Goal: Task Accomplishment & Management: Use online tool/utility

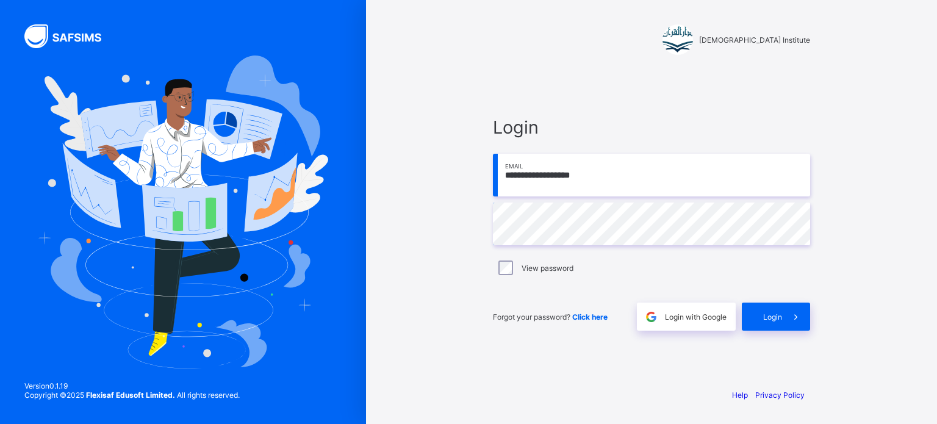
type input "**********"
click at [787, 324] on span at bounding box center [796, 317] width 28 height 28
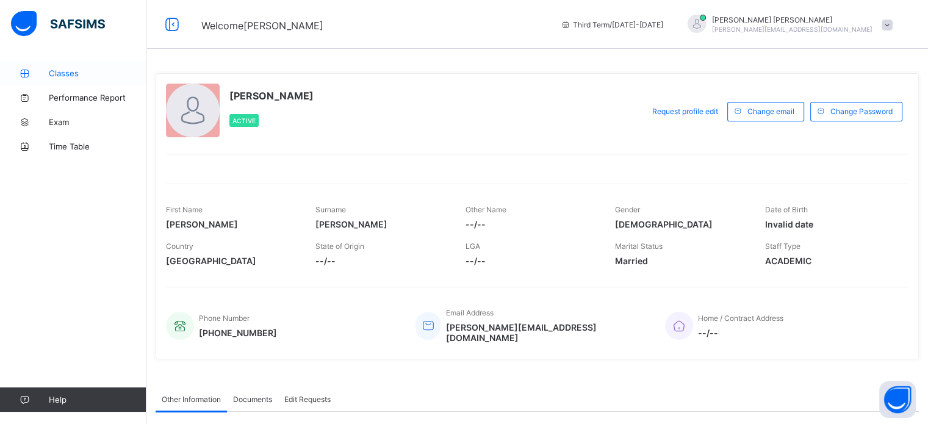
click at [68, 63] on link "Classes" at bounding box center [73, 73] width 146 height 24
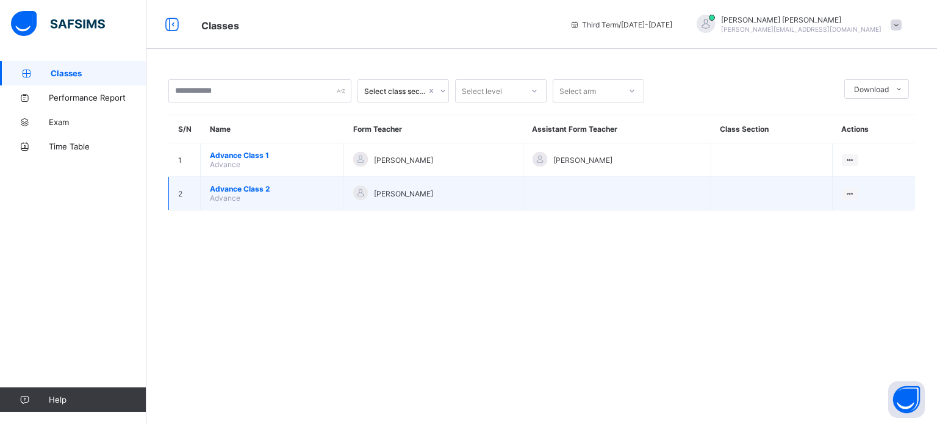
click at [218, 188] on span "Advance Class 2" at bounding box center [272, 188] width 124 height 9
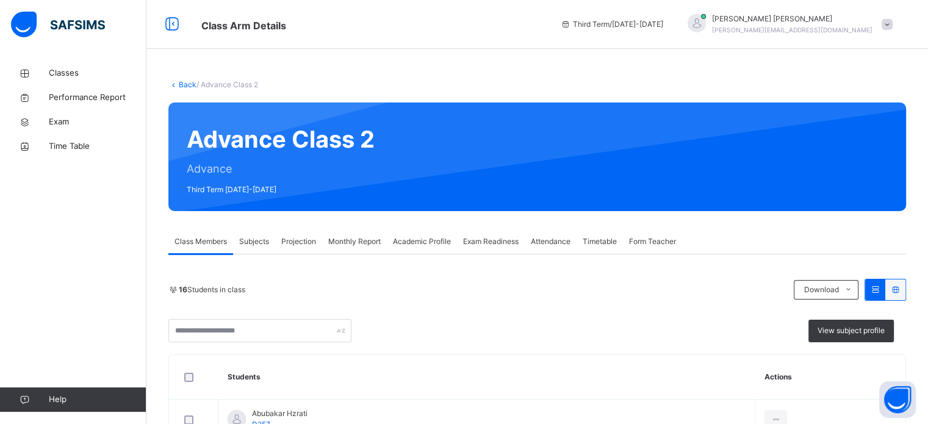
click at [307, 246] on span "Projection" at bounding box center [298, 241] width 35 height 11
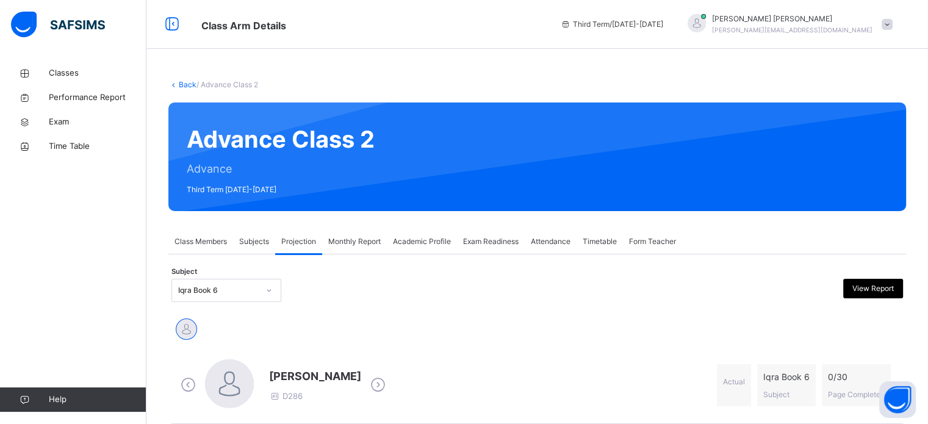
scroll to position [133, 0]
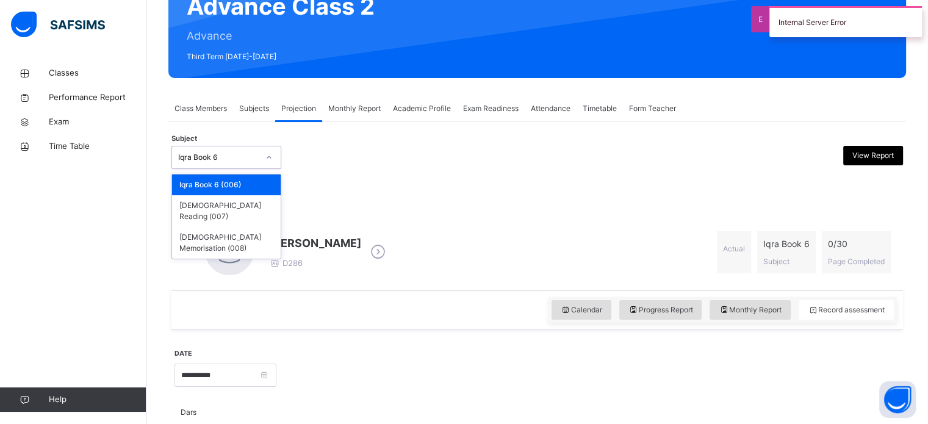
click at [269, 160] on icon at bounding box center [268, 157] width 7 height 12
click at [246, 232] on div "[DEMOGRAPHIC_DATA] Memorisation (008)" at bounding box center [226, 243] width 109 height 32
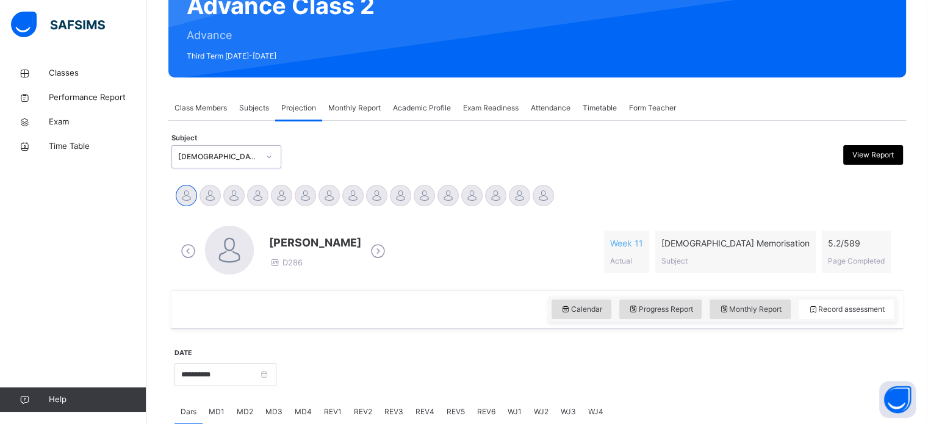
scroll to position [215, 0]
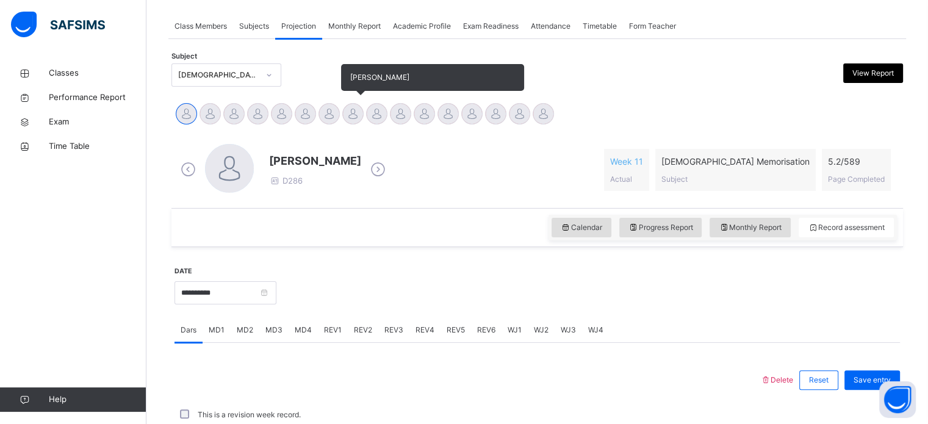
click at [353, 110] on div at bounding box center [352, 113] width 21 height 21
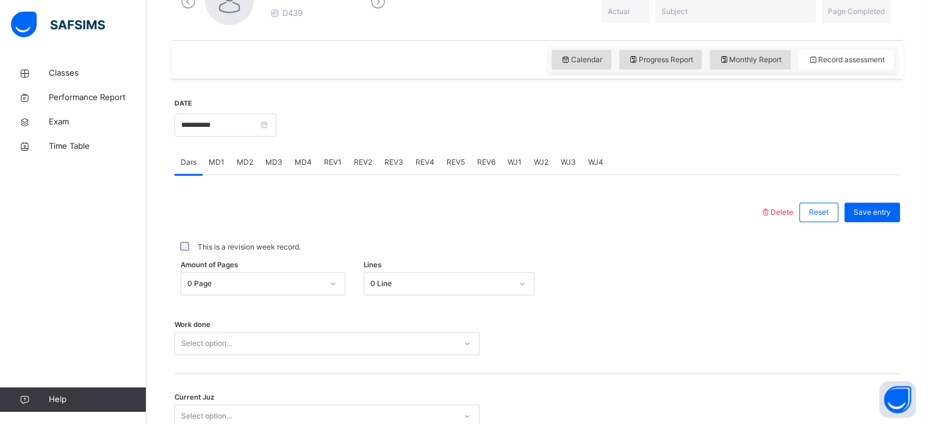
scroll to position [398, 0]
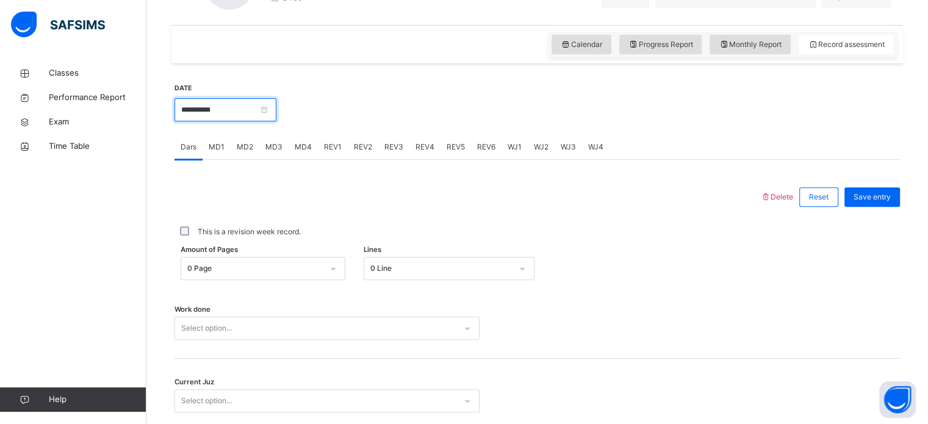
click at [271, 98] on input "**********" at bounding box center [225, 109] width 102 height 23
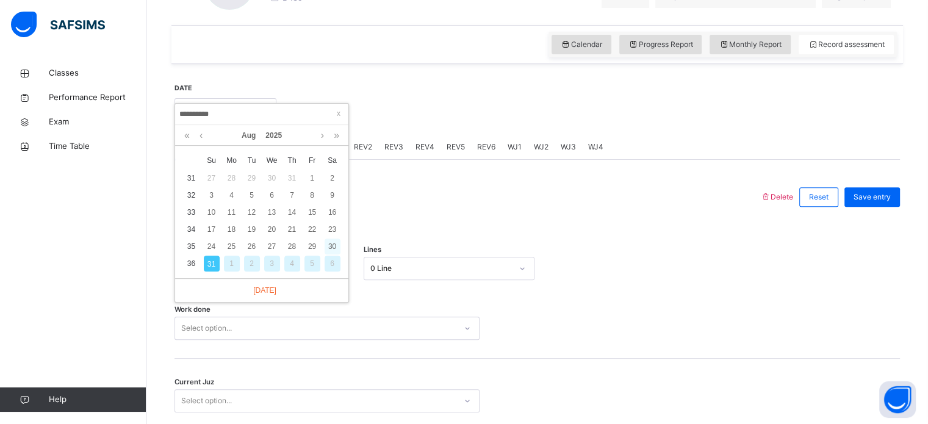
click at [328, 243] on div "30" at bounding box center [332, 246] width 16 height 16
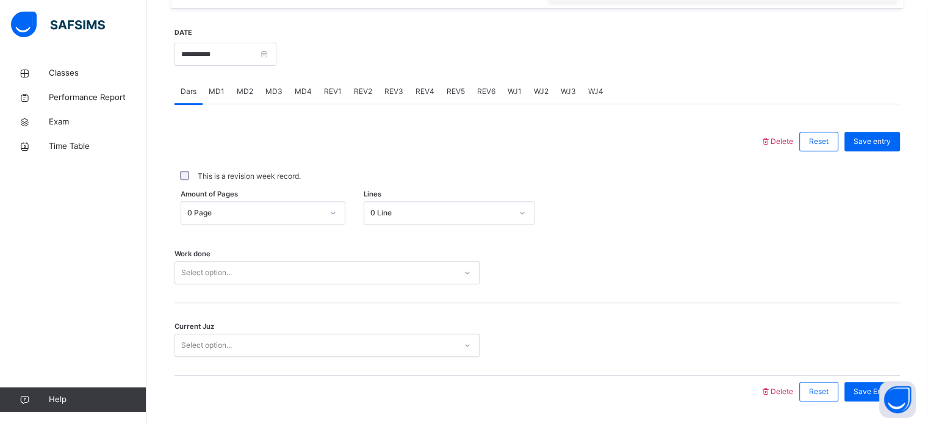
scroll to position [440, 0]
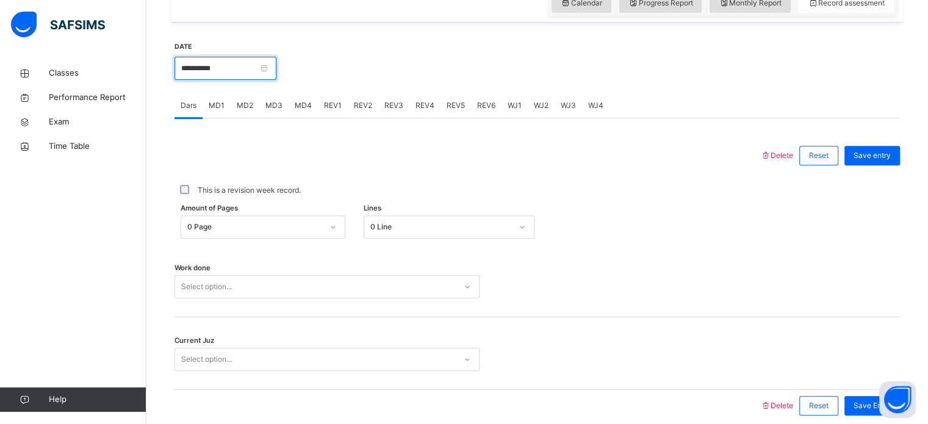
click at [256, 60] on input "**********" at bounding box center [225, 68] width 102 height 23
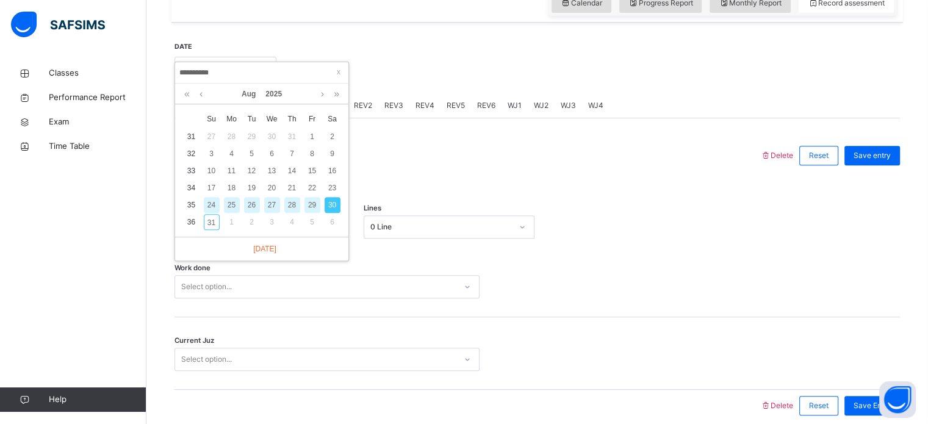
click at [294, 204] on div "28" at bounding box center [292, 205] width 16 height 16
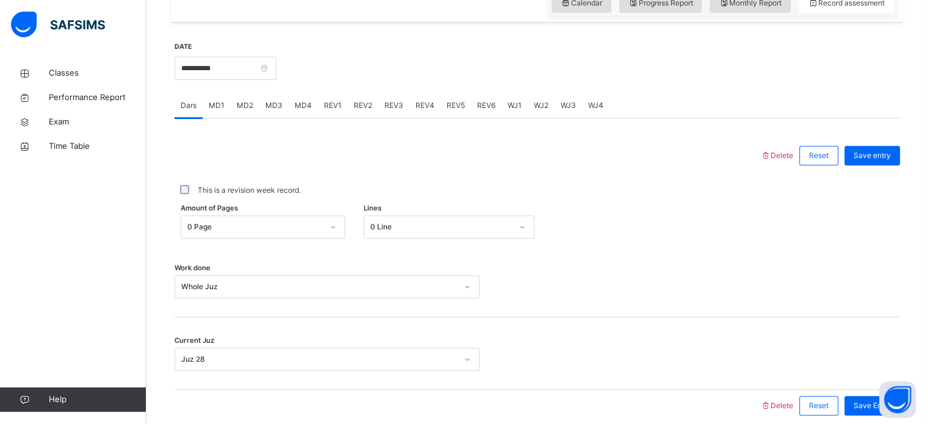
click at [510, 106] on span "WJ1" at bounding box center [514, 105] width 14 height 11
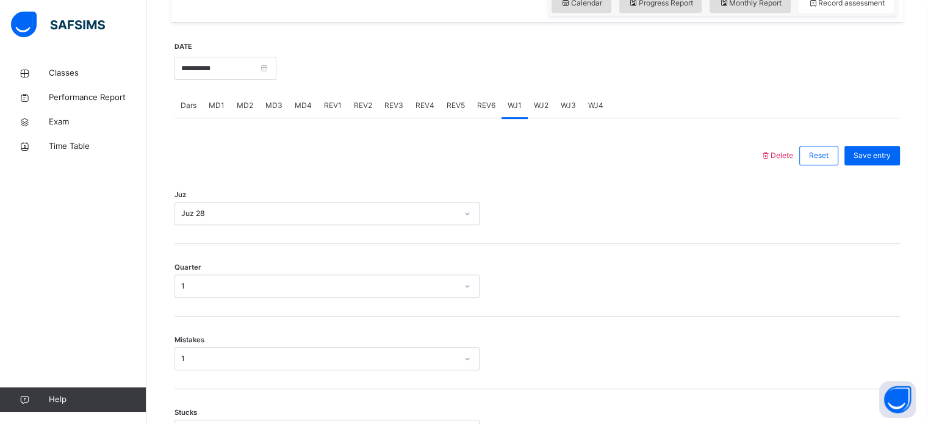
click at [549, 112] on div "WJ2" at bounding box center [541, 105] width 27 height 24
click at [545, 111] on div "WJ2" at bounding box center [541, 105] width 27 height 24
click at [570, 102] on span "WJ3" at bounding box center [567, 105] width 15 height 11
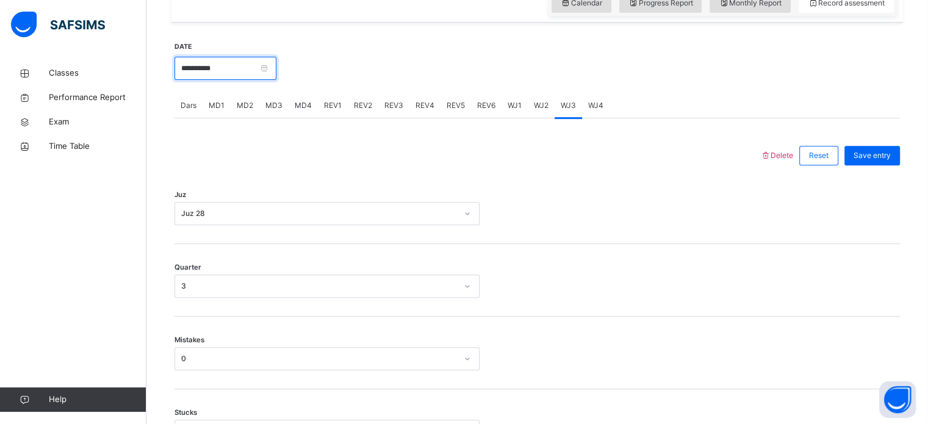
click at [202, 69] on input "**********" at bounding box center [225, 68] width 102 height 23
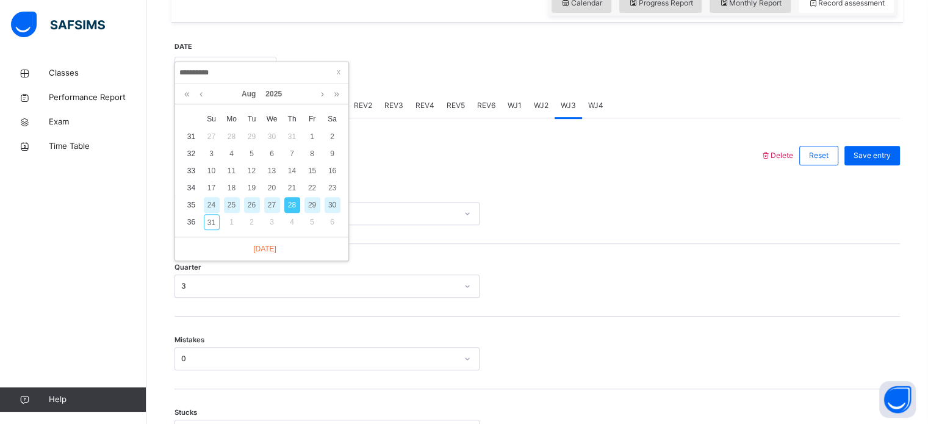
click at [330, 204] on div "30" at bounding box center [332, 205] width 16 height 16
type input "**********"
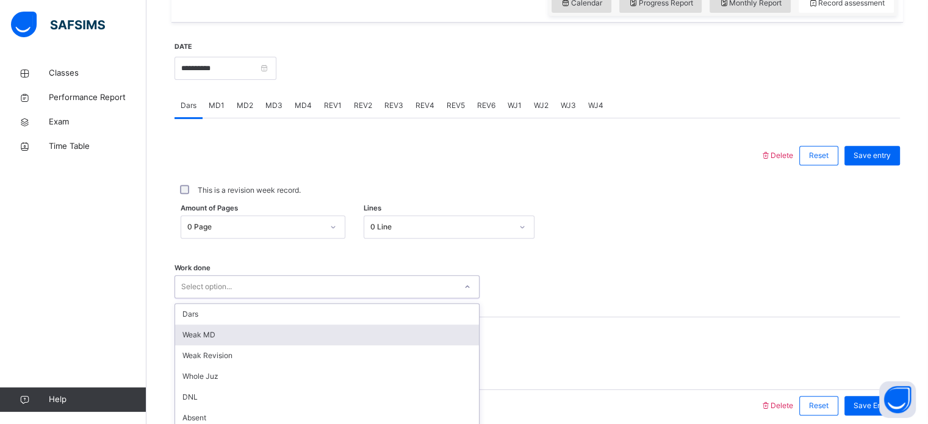
click at [375, 276] on div "option [PERSON_NAME] MD focused, 2 of 14. 14 results available. Use Up and Down…" at bounding box center [326, 286] width 305 height 23
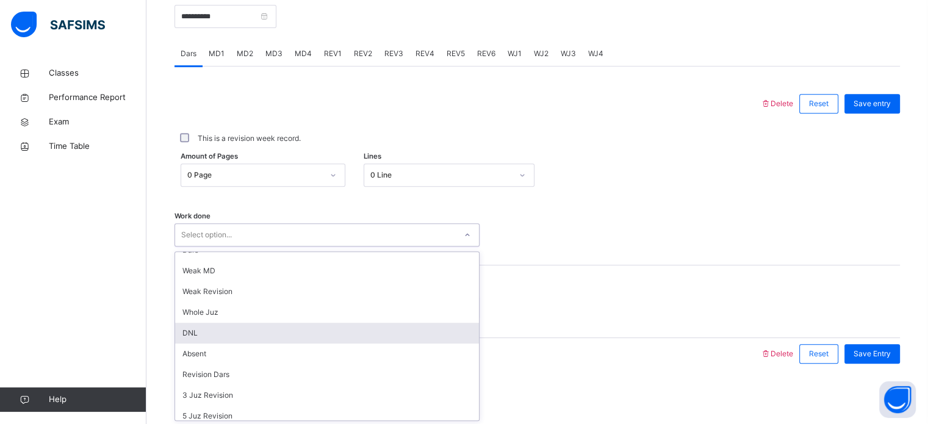
scroll to position [12, 0]
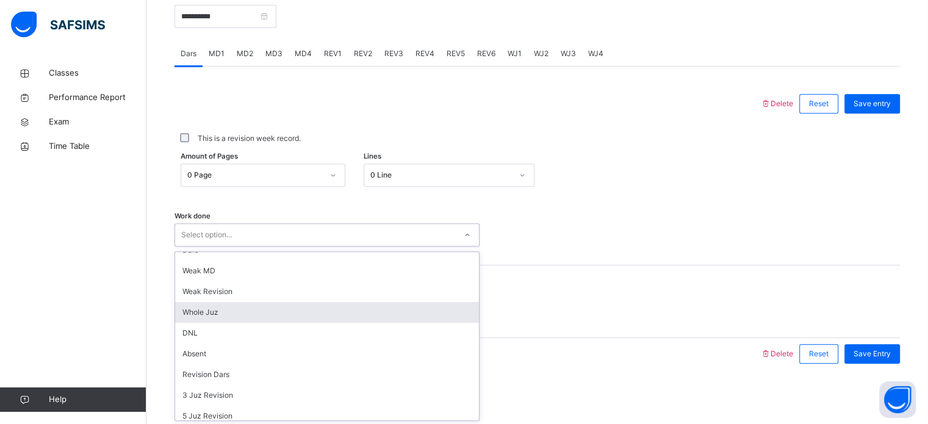
click at [346, 313] on div "Whole Juz" at bounding box center [327, 312] width 304 height 21
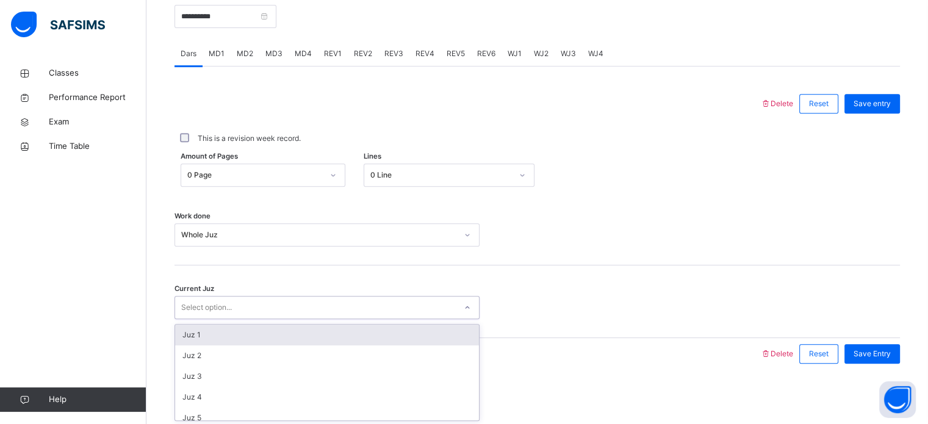
click at [334, 301] on div "Select option..." at bounding box center [315, 307] width 281 height 19
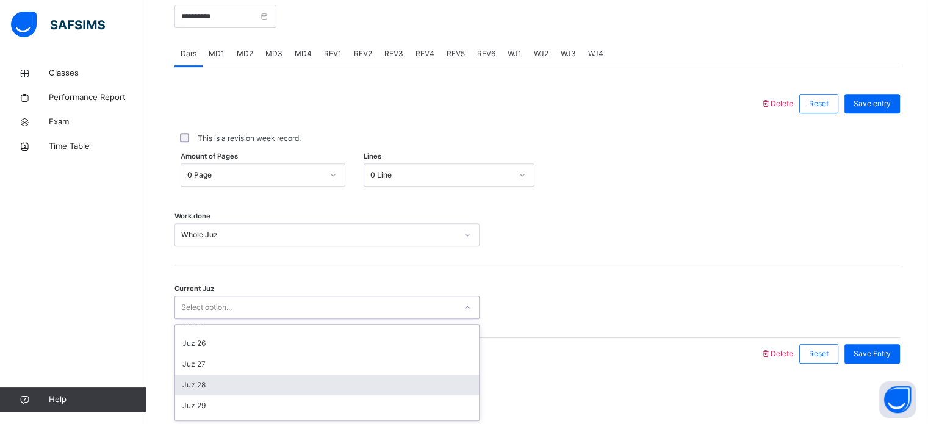
scroll to position [526, 0]
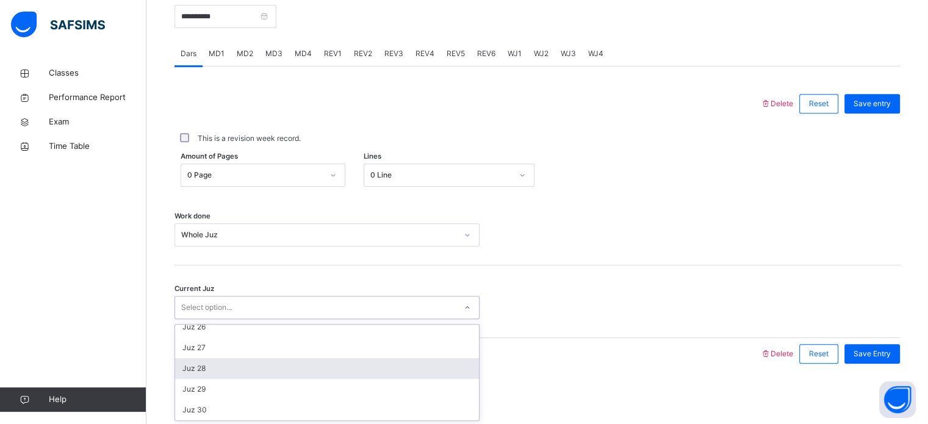
click at [342, 368] on div "Juz 28" at bounding box center [327, 368] width 304 height 21
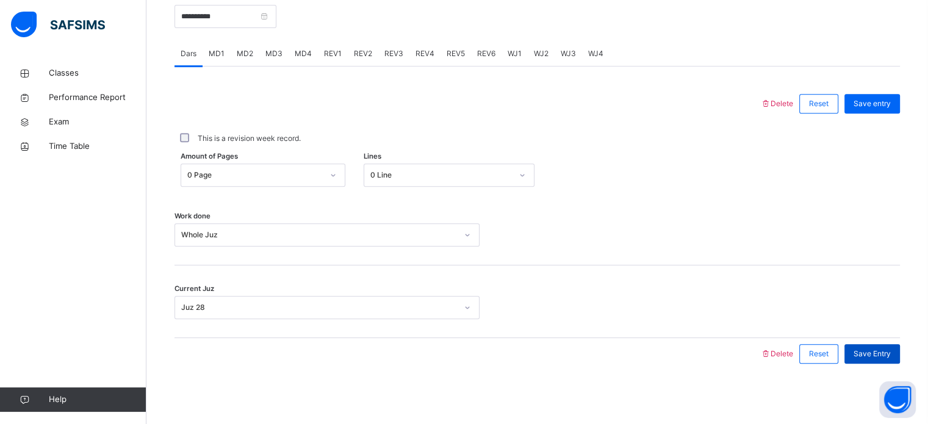
click at [883, 344] on div "Save Entry" at bounding box center [872, 354] width 56 height 20
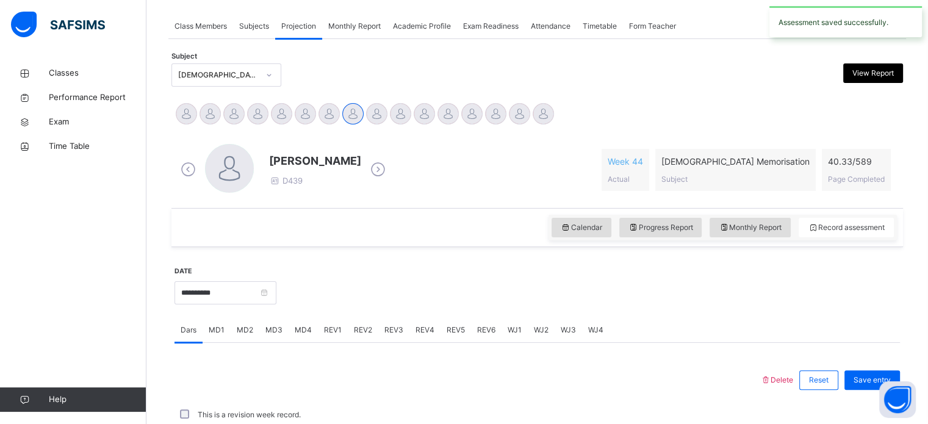
scroll to position [492, 0]
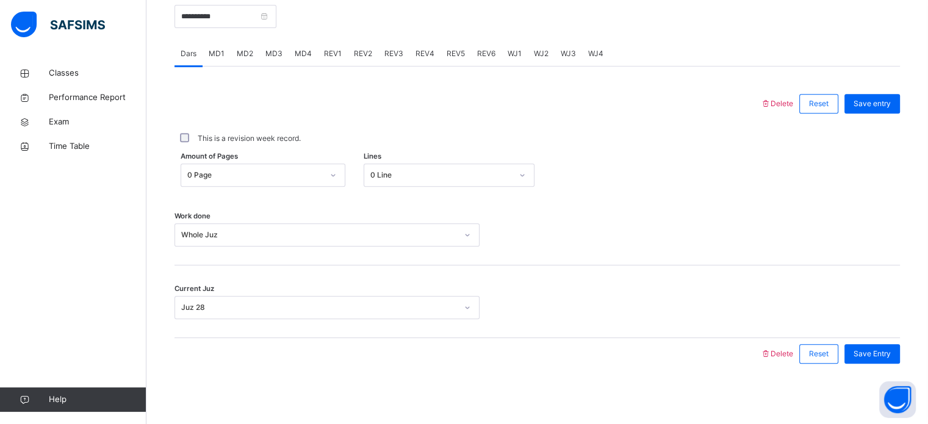
click at [518, 52] on span "WJ1" at bounding box center [514, 53] width 14 height 11
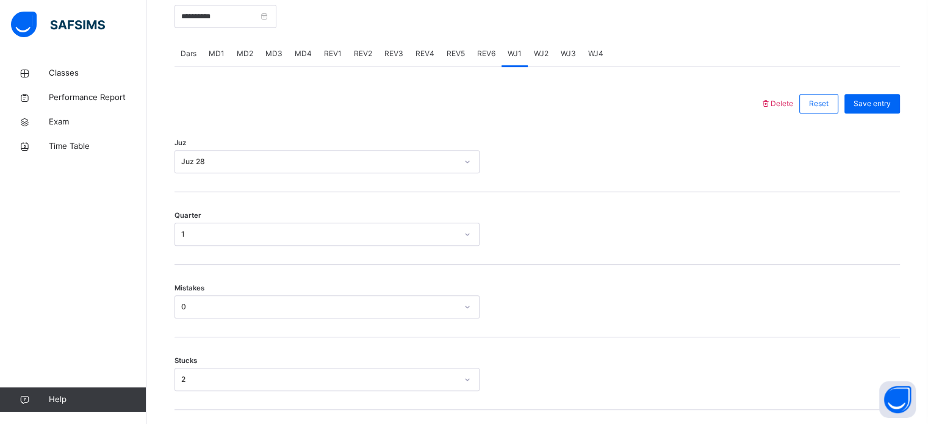
click at [545, 51] on span "WJ2" at bounding box center [541, 53] width 15 height 11
click at [591, 48] on span "WJ4" at bounding box center [595, 53] width 15 height 11
click at [564, 50] on span "WJ3" at bounding box center [567, 53] width 15 height 11
click at [534, 53] on span "WJ2" at bounding box center [541, 53] width 15 height 11
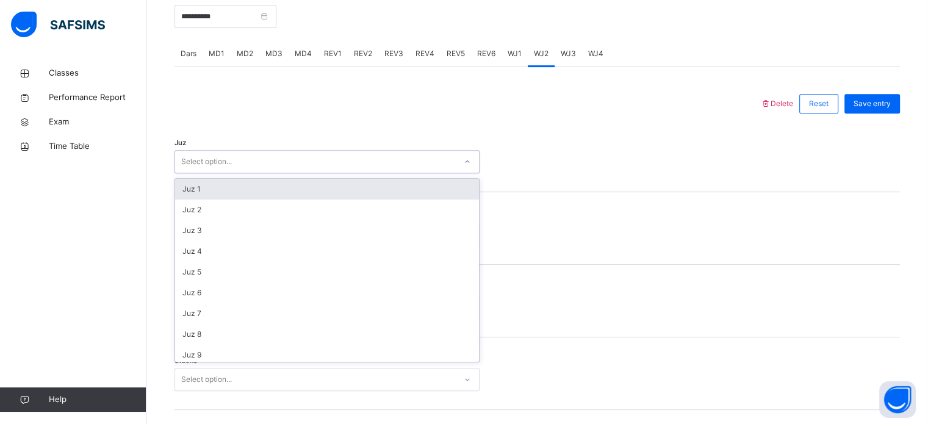
click at [427, 156] on div "Select option..." at bounding box center [315, 161] width 281 height 19
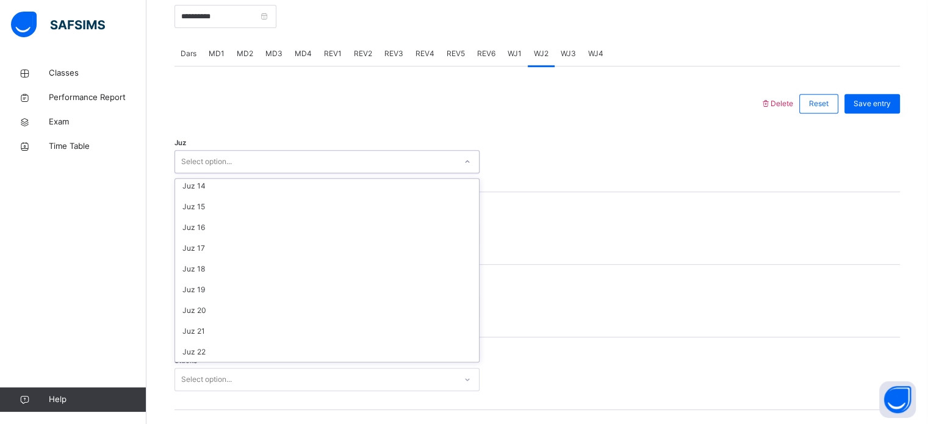
scroll to position [439, 0]
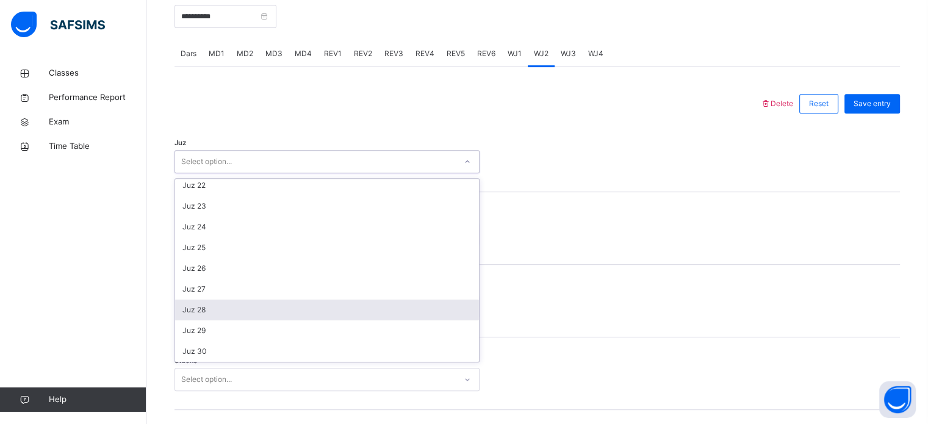
click at [381, 304] on div "Juz 28" at bounding box center [327, 309] width 304 height 21
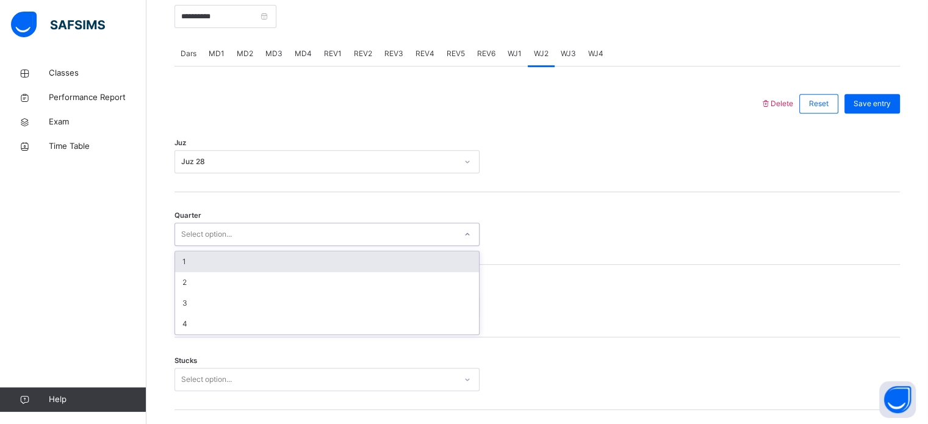
click at [342, 226] on div "Select option..." at bounding box center [315, 234] width 281 height 19
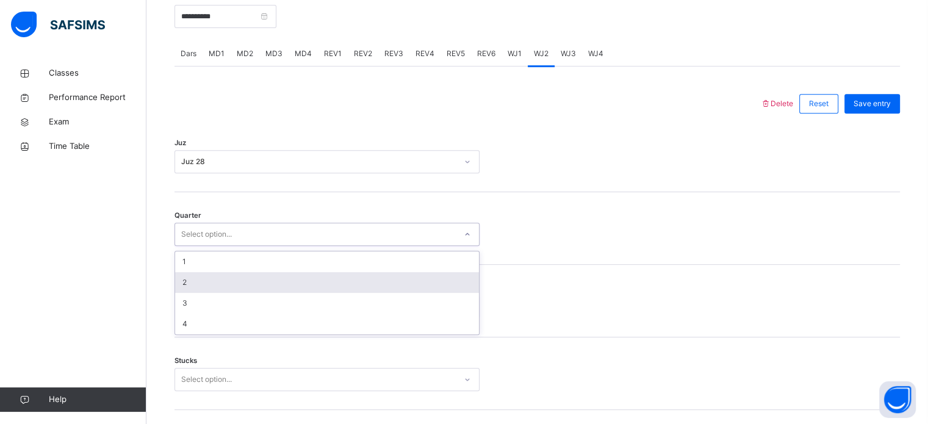
click at [311, 284] on div "2" at bounding box center [327, 282] width 304 height 21
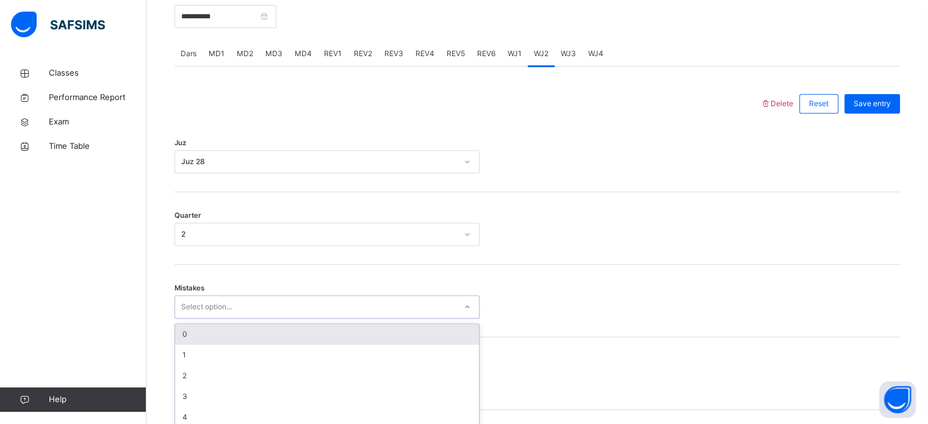
scroll to position [542, 0]
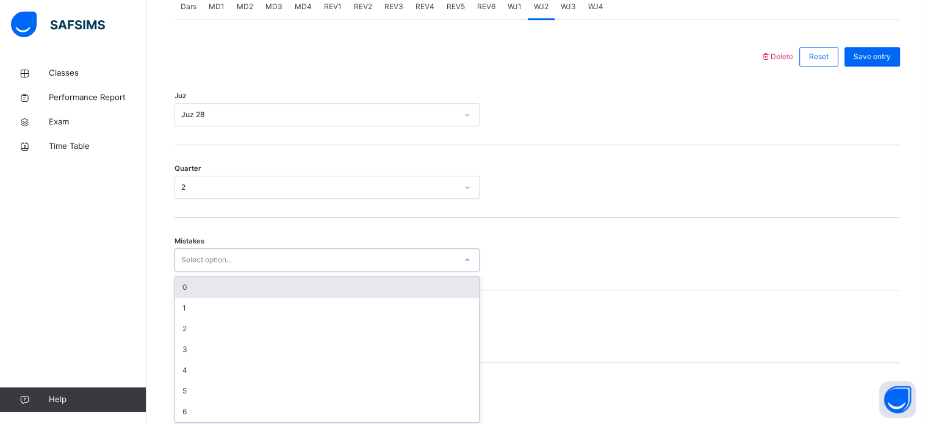
click at [305, 271] on div "option 0 focused, 1 of 7. 7 results available. Use Up and Down to choose option…" at bounding box center [326, 259] width 305 height 23
click at [298, 281] on div "0" at bounding box center [327, 284] width 304 height 21
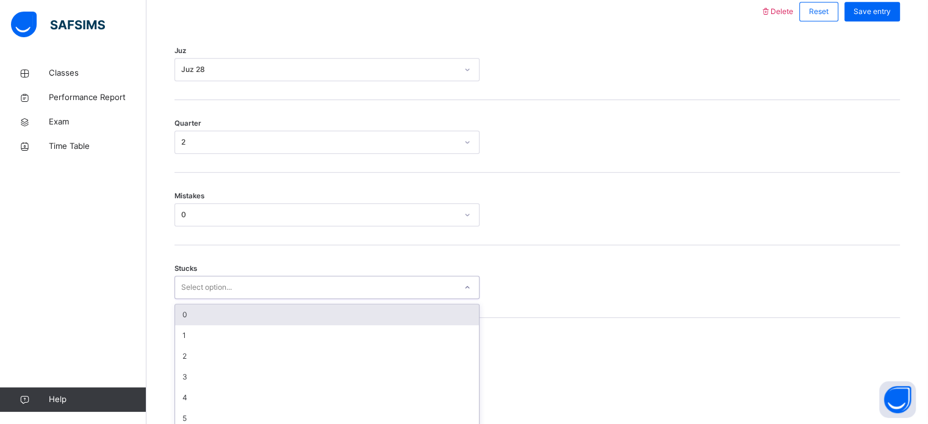
click at [271, 299] on div "option 0 focused, 1 of 6. 6 results available. Use Up and Down to choose option…" at bounding box center [326, 287] width 305 height 23
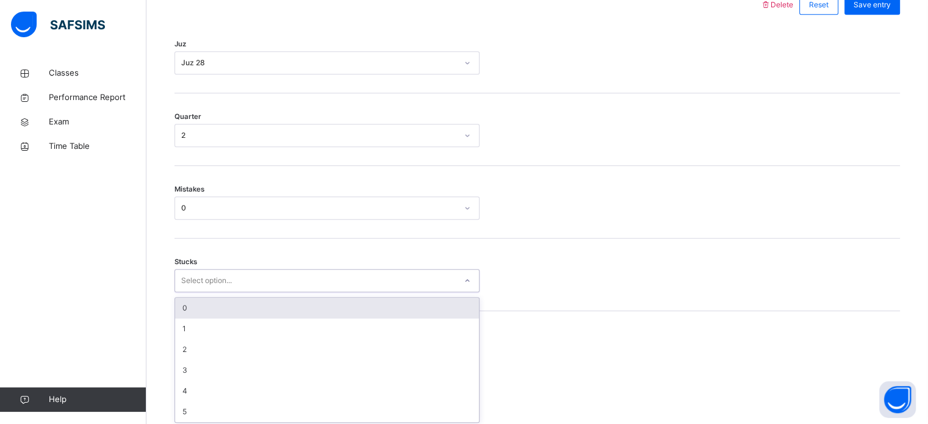
scroll to position [593, 0]
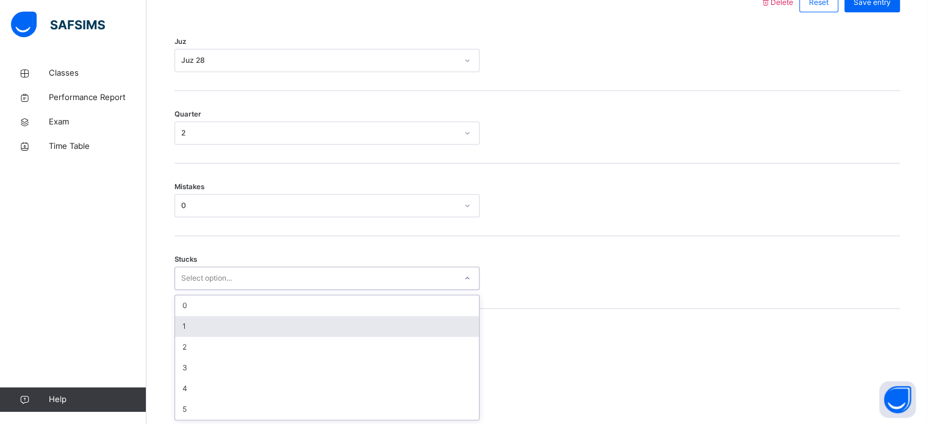
click at [271, 329] on div "1" at bounding box center [327, 326] width 304 height 21
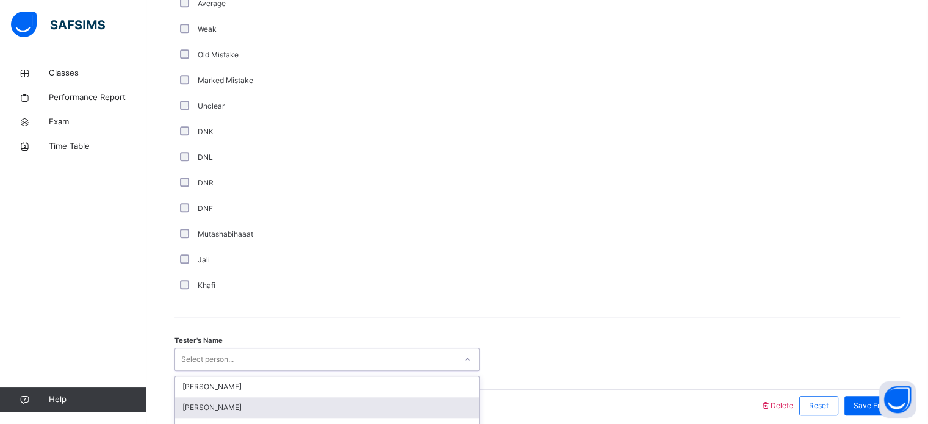
scroll to position [1029, 0]
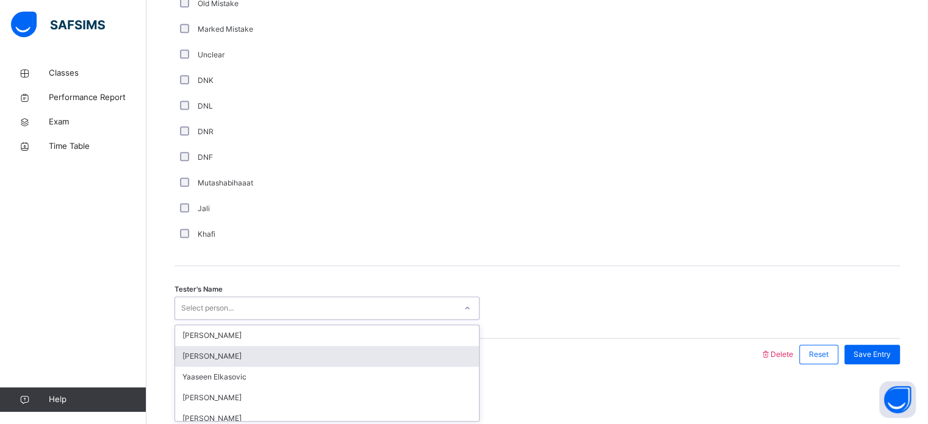
click at [190, 320] on div "option [PERSON_NAME] focused, 2 of 91. 91 results available. Use Up and Down to…" at bounding box center [326, 307] width 305 height 23
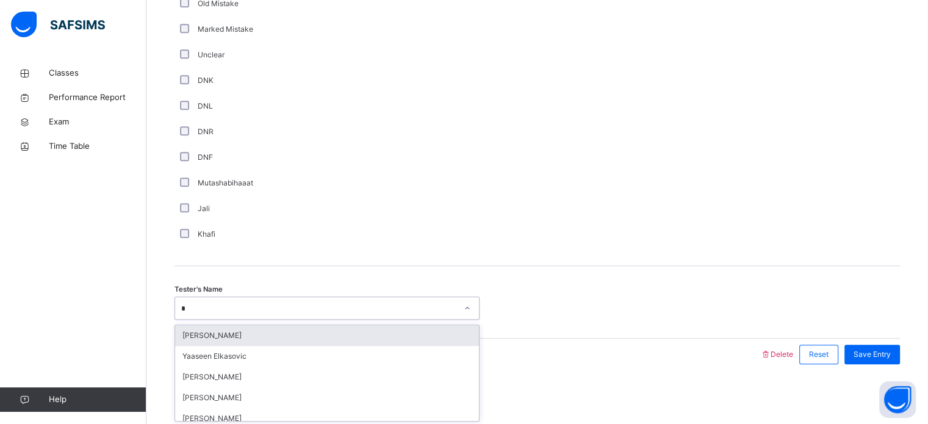
type input "**"
click at [198, 337] on div "Shayaan [PERSON_NAME]" at bounding box center [327, 335] width 304 height 21
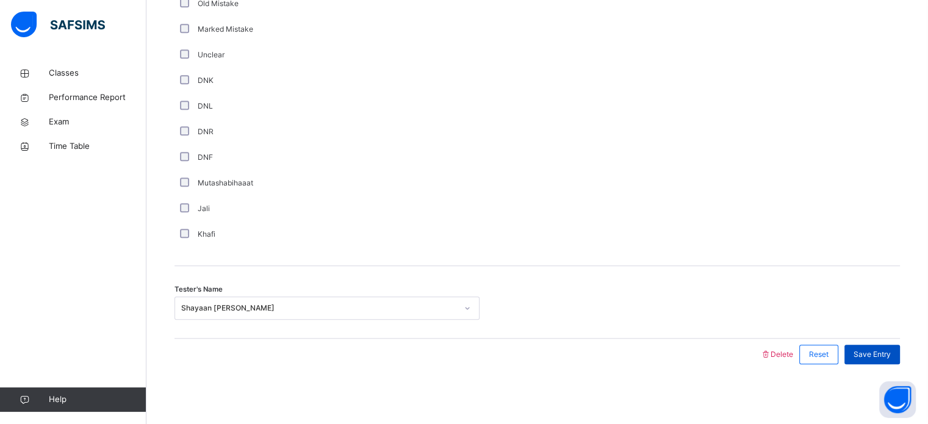
click at [890, 354] on span "Save Entry" at bounding box center [871, 354] width 37 height 11
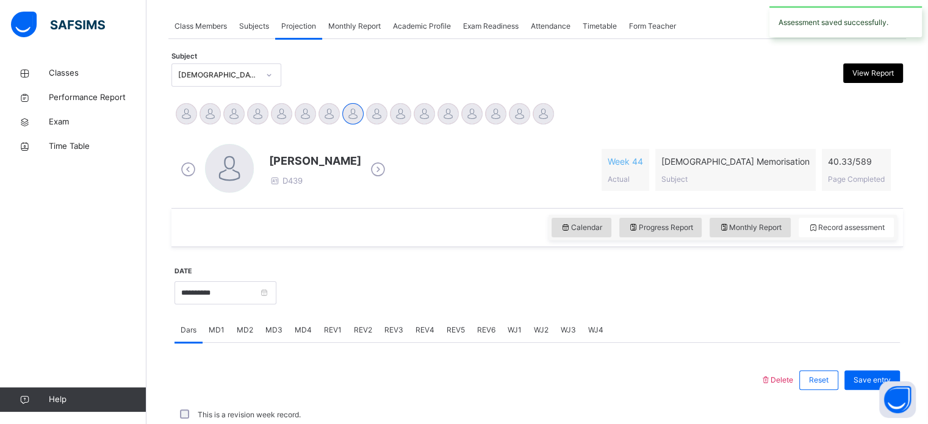
scroll to position [492, 0]
